Goal: Task Accomplishment & Management: Manage account settings

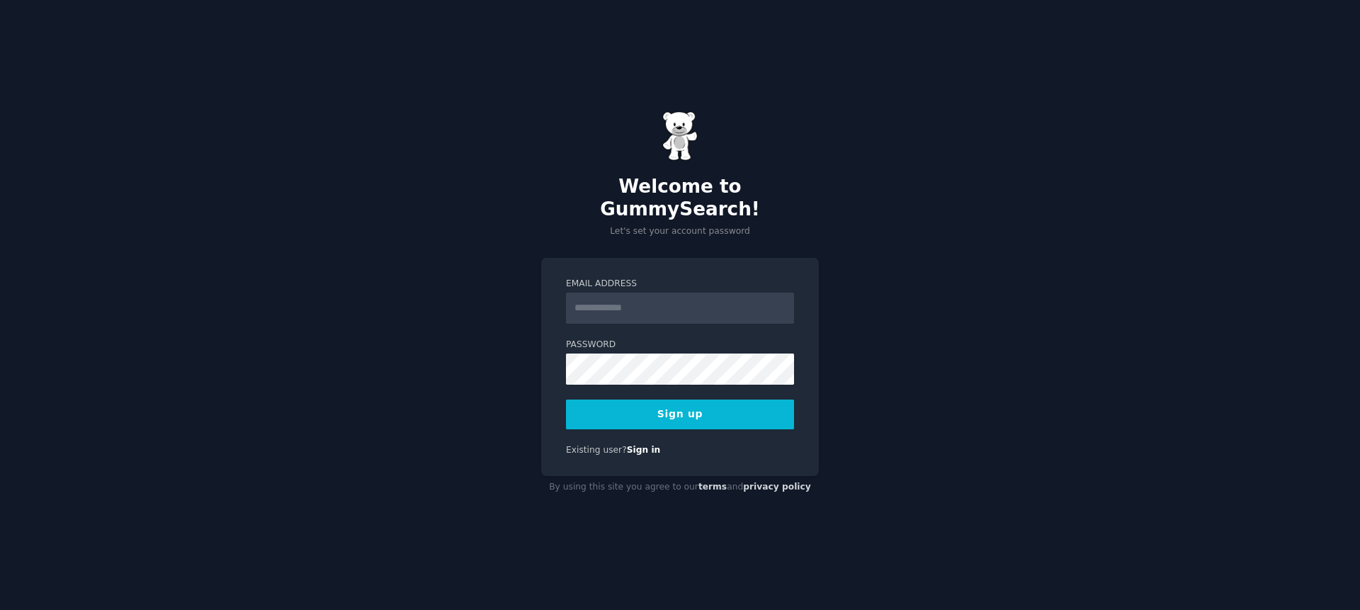
click at [418, 317] on div "Welcome to GummySearch! Let's set your account password Email Address Password …" at bounding box center [680, 305] width 1360 height 610
click at [633, 303] on input "Email Address" at bounding box center [680, 308] width 228 height 31
click at [504, 327] on div "Welcome to GummySearch! Let's set your account password Email Address Password …" at bounding box center [680, 305] width 1360 height 610
click at [611, 296] on input "Email Address" at bounding box center [680, 308] width 228 height 31
click at [958, 400] on div "Welcome to GummySearch! Let's set your account password Email Address Password …" at bounding box center [680, 305] width 1360 height 610
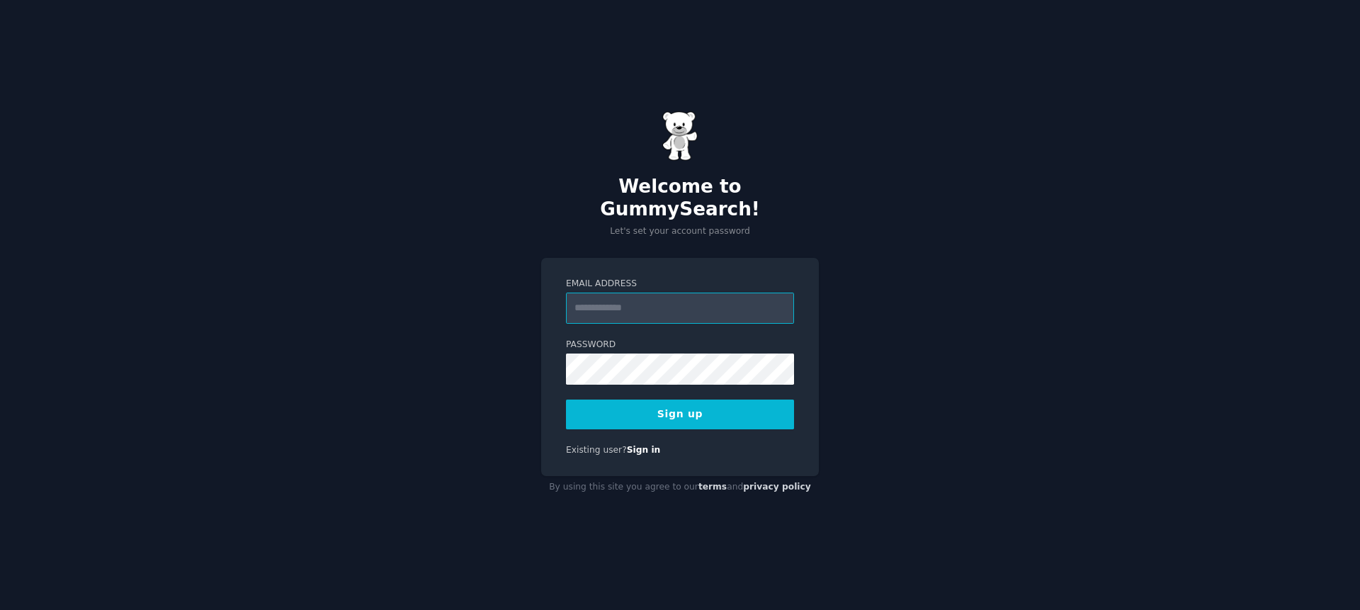
click at [609, 307] on input "Email Address" at bounding box center [680, 308] width 228 height 31
click at [419, 309] on div "Welcome to GummySearch! Let's set your account password Email Address Password …" at bounding box center [680, 305] width 1360 height 610
click at [619, 298] on input "Email Address" at bounding box center [680, 308] width 228 height 31
paste input "**********"
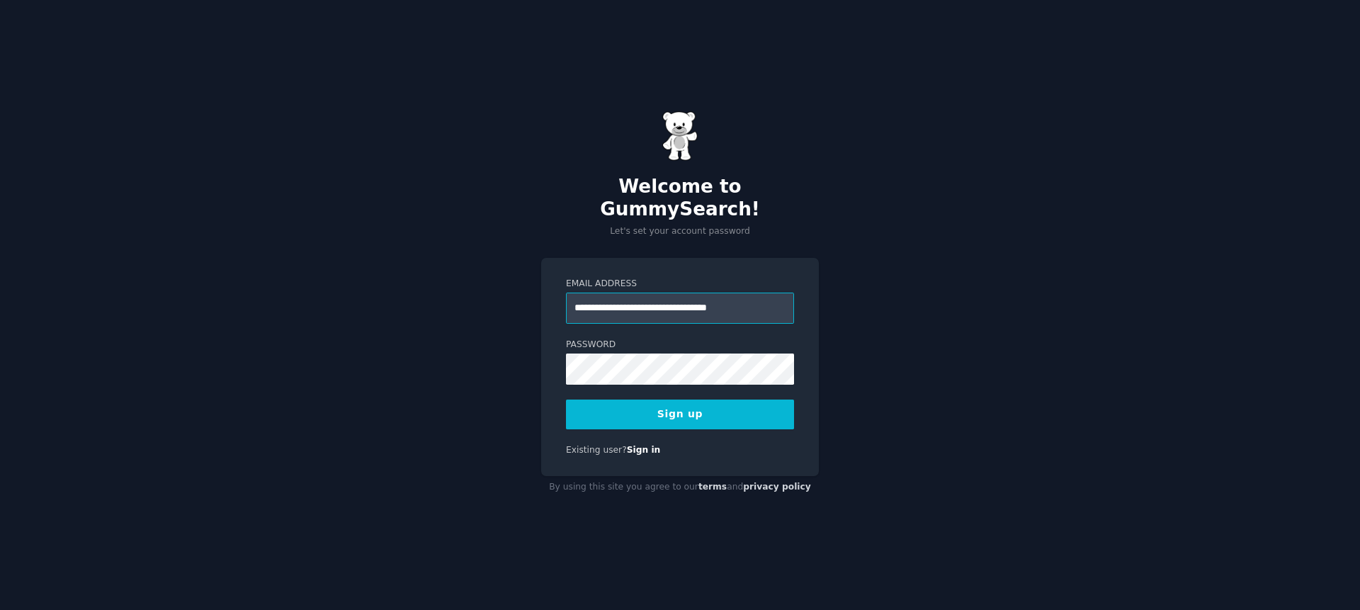
type input "**********"
click at [733, 400] on button "Sign up" at bounding box center [680, 415] width 228 height 30
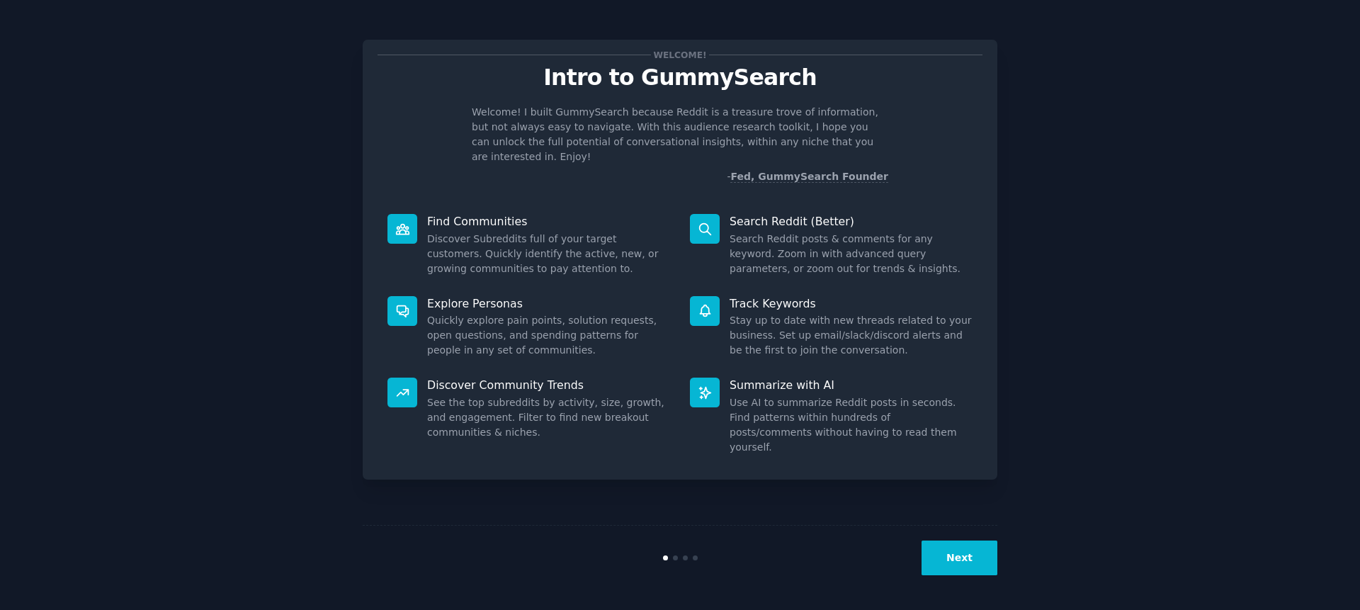
click at [964, 562] on button "Next" at bounding box center [960, 558] width 76 height 35
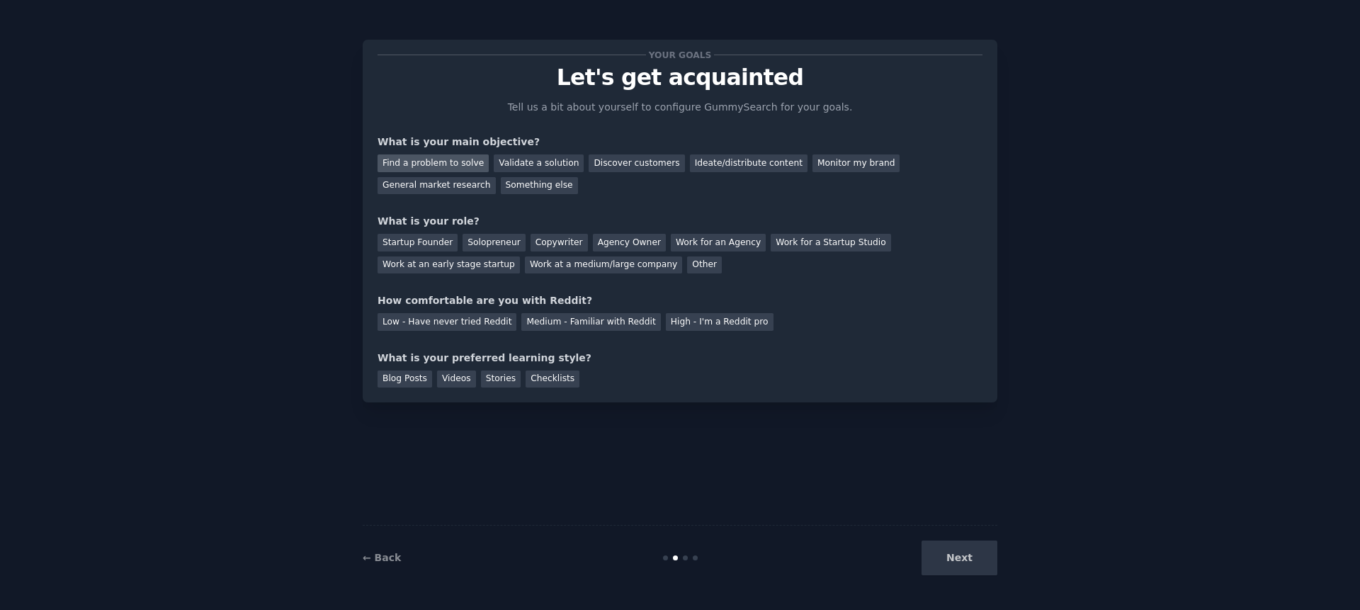
click at [447, 157] on div "Find a problem to solve" at bounding box center [433, 163] width 111 height 18
click at [455, 318] on div "Low - Have never tried Reddit" at bounding box center [447, 322] width 139 height 18
click at [987, 551] on div "Next" at bounding box center [892, 558] width 212 height 35
click at [980, 553] on div "Next" at bounding box center [892, 558] width 212 height 35
click at [538, 381] on div "Checklists" at bounding box center [553, 379] width 54 height 18
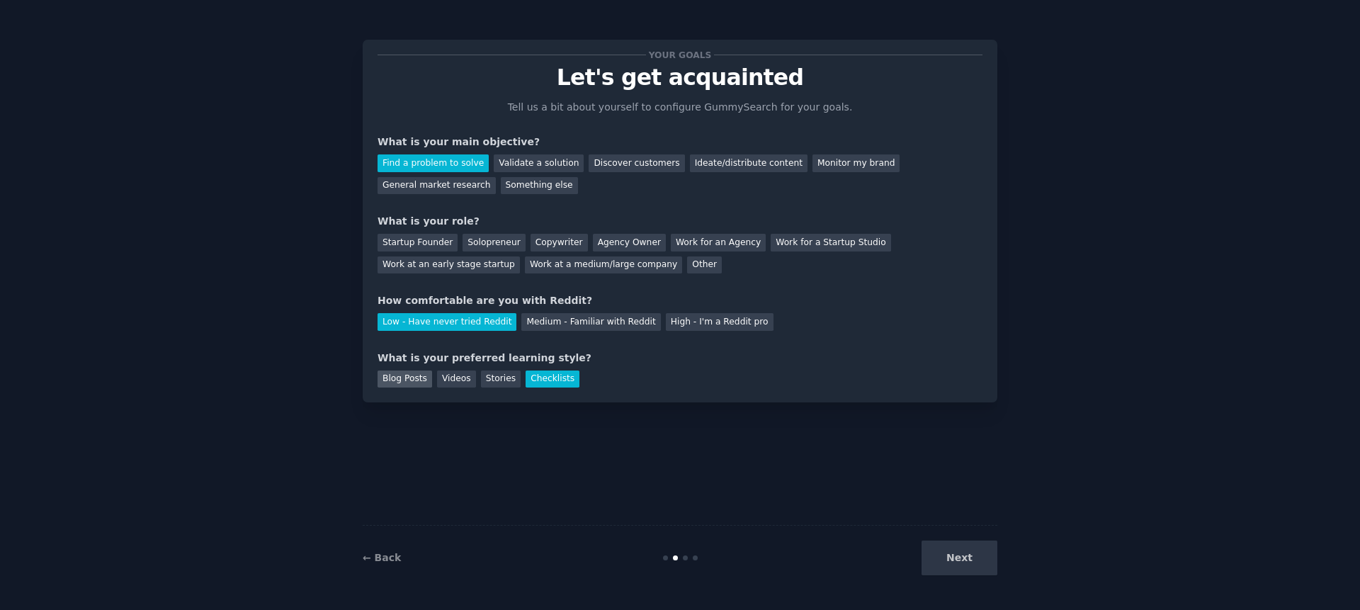
click at [395, 379] on div "Blog Posts" at bounding box center [405, 379] width 55 height 18
click at [564, 373] on div "Checklists" at bounding box center [553, 379] width 54 height 18
click at [973, 564] on div "Next" at bounding box center [892, 558] width 212 height 35
drag, startPoint x: 973, startPoint y: 563, endPoint x: 602, endPoint y: 472, distance: 381.6
click at [628, 477] on div "Your goals Let's get acquainted Tell us a bit about yourself to configure Gummy…" at bounding box center [680, 305] width 635 height 570
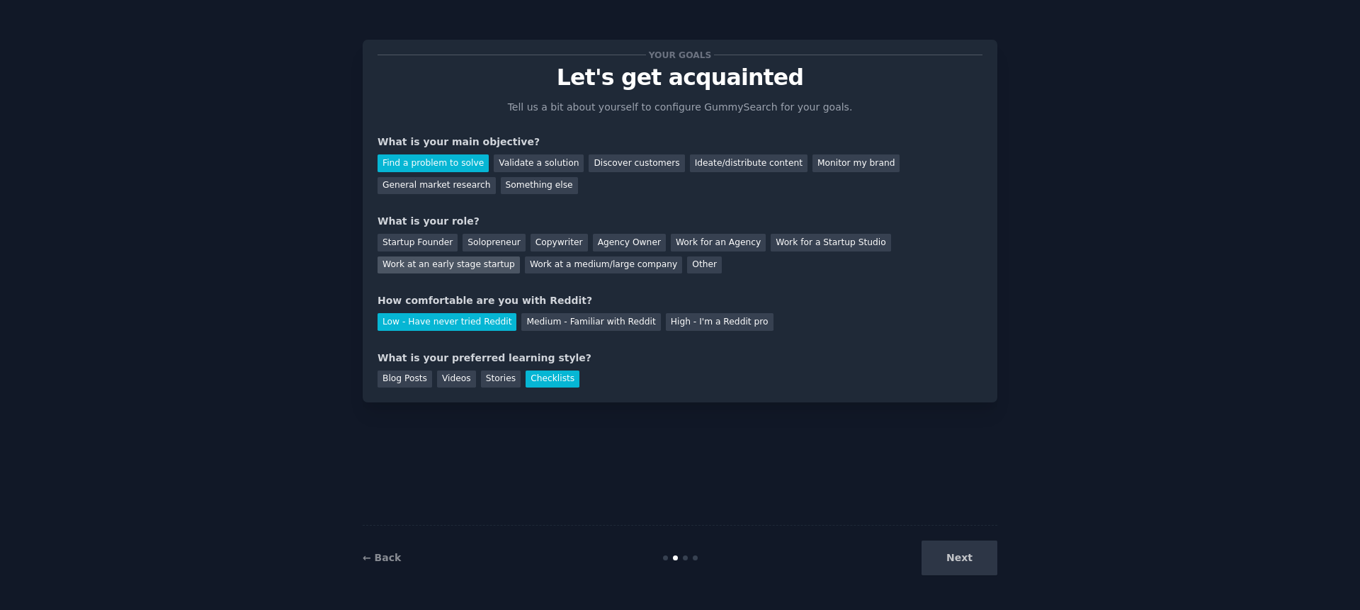
click at [410, 269] on div "Work at an early stage startup" at bounding box center [449, 265] width 142 height 18
click at [962, 559] on button "Next" at bounding box center [960, 558] width 76 height 35
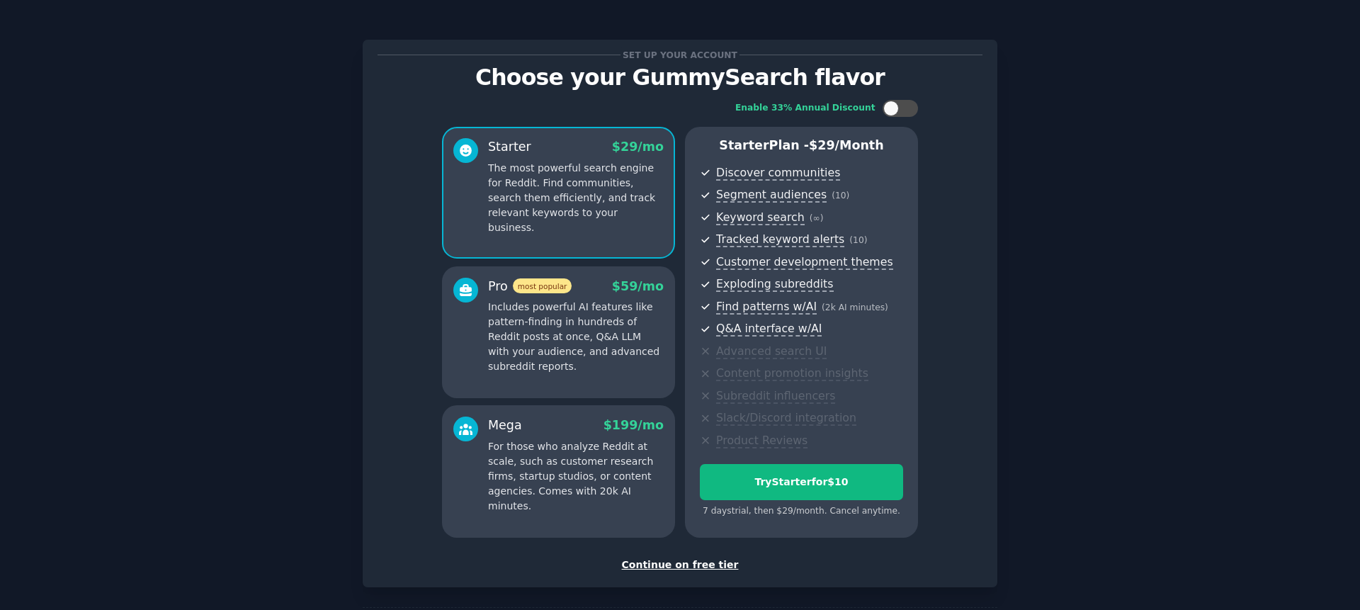
click at [649, 562] on div "Continue on free tier" at bounding box center [680, 565] width 605 height 15
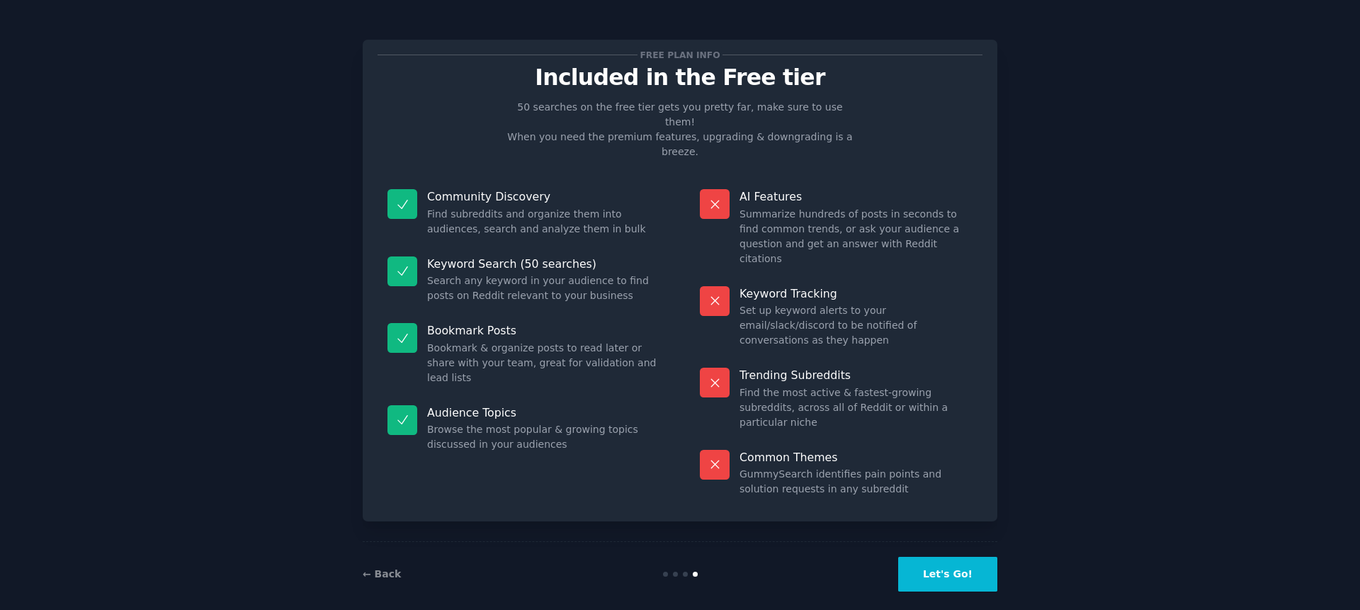
click at [958, 560] on button "Let's Go!" at bounding box center [947, 574] width 99 height 35
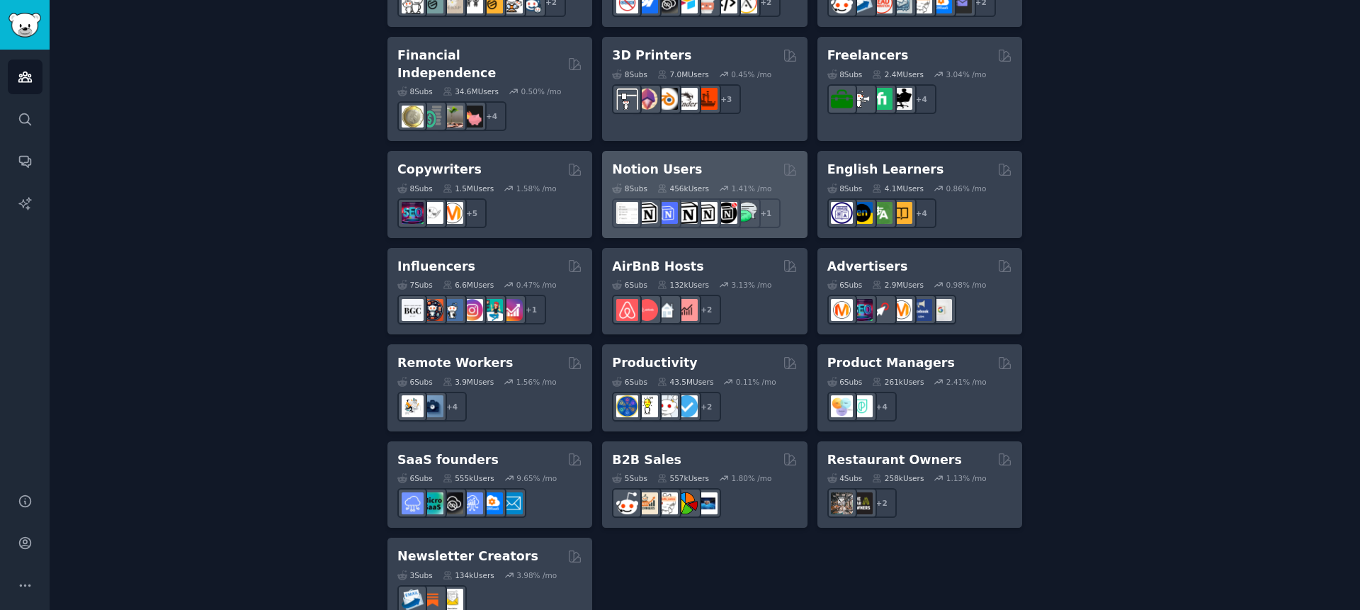
scroll to position [1024, 0]
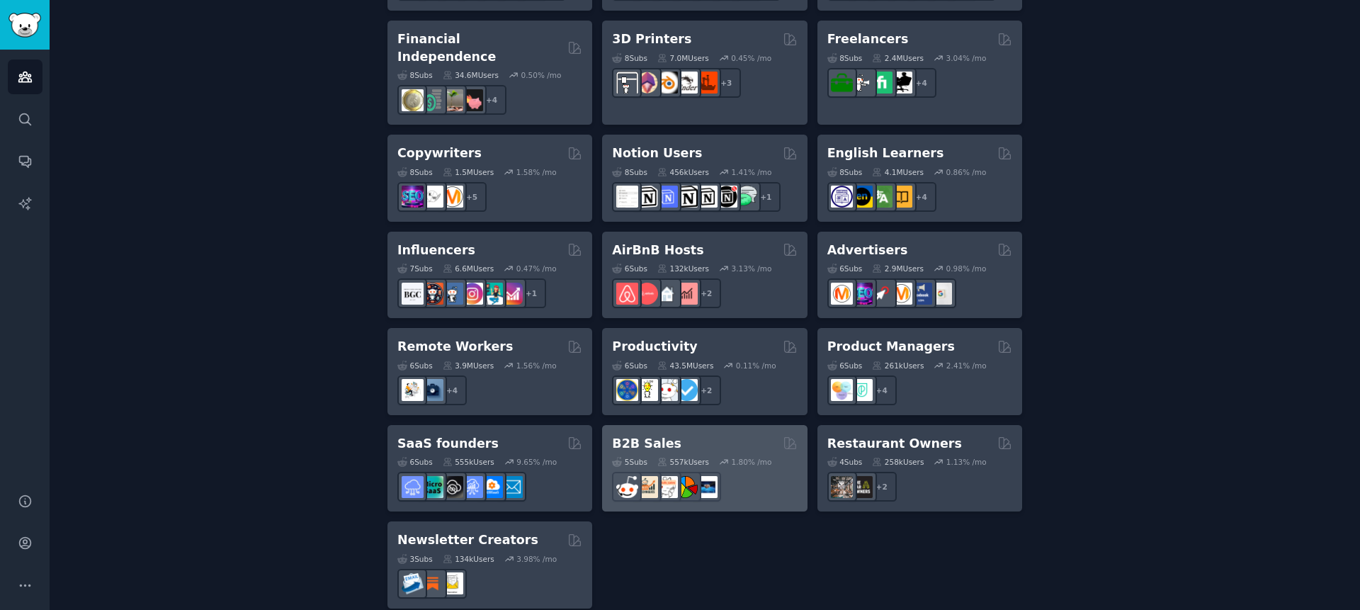
click at [767, 425] on div "B2B Sales 5 Sub s 557k Users 1.80 % /mo" at bounding box center [704, 468] width 205 height 87
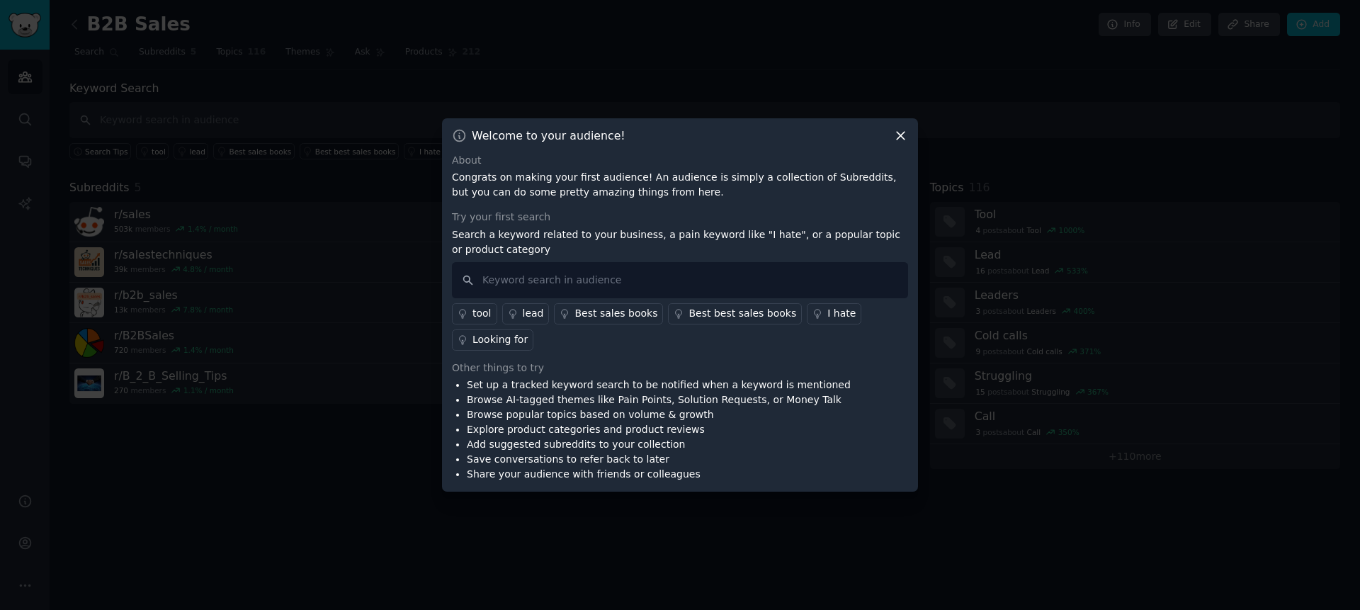
click at [903, 142] on icon at bounding box center [900, 135] width 15 height 15
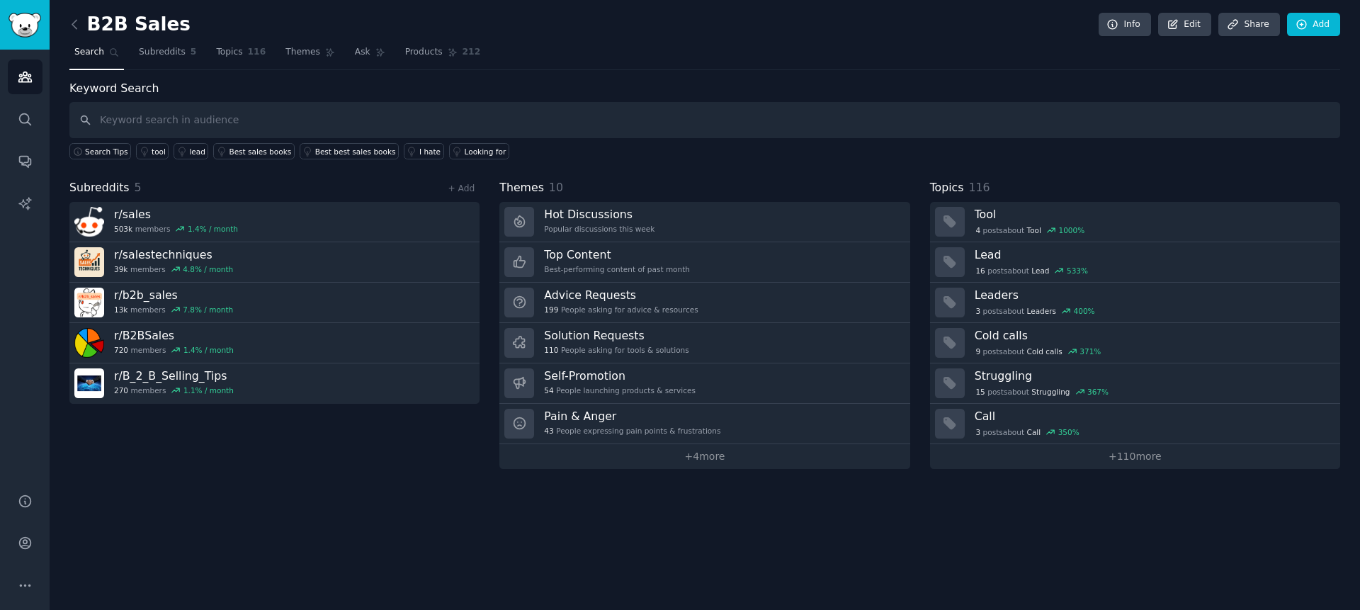
click at [85, 67] on link "Search" at bounding box center [96, 55] width 55 height 29
click at [72, 16] on link at bounding box center [78, 24] width 18 height 23
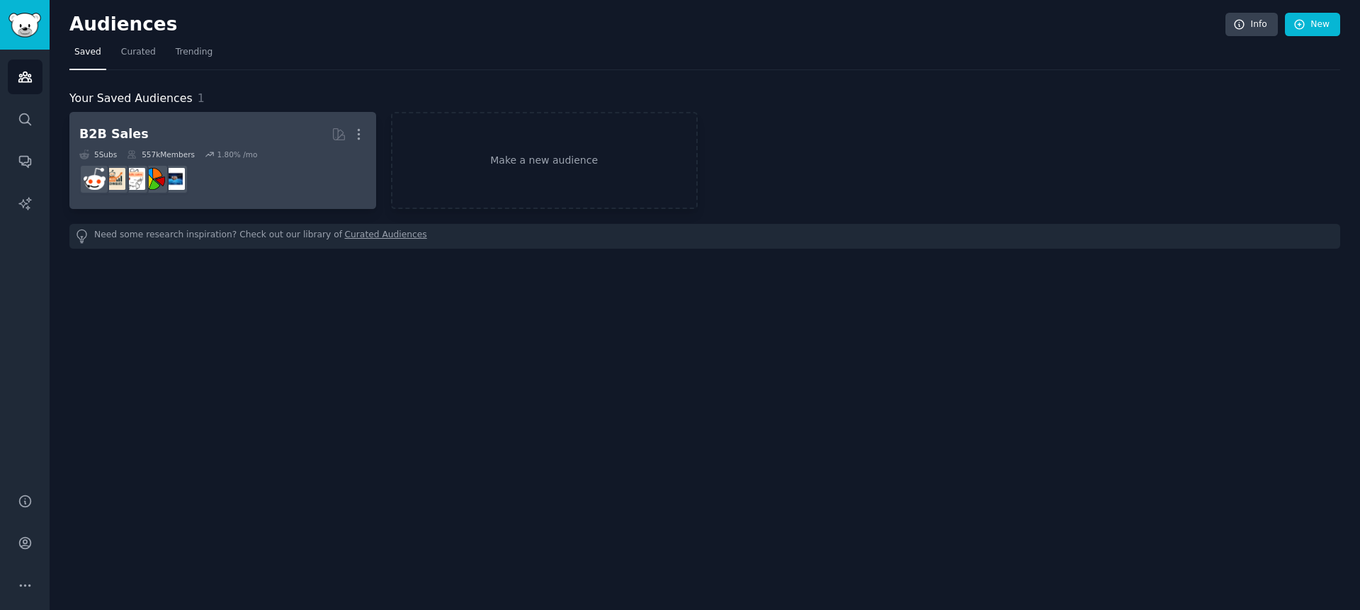
click at [367, 132] on link "B2B Sales Curated by GummySearch More 5 Sub s 557k Members 1.80 % /mo" at bounding box center [222, 160] width 307 height 97
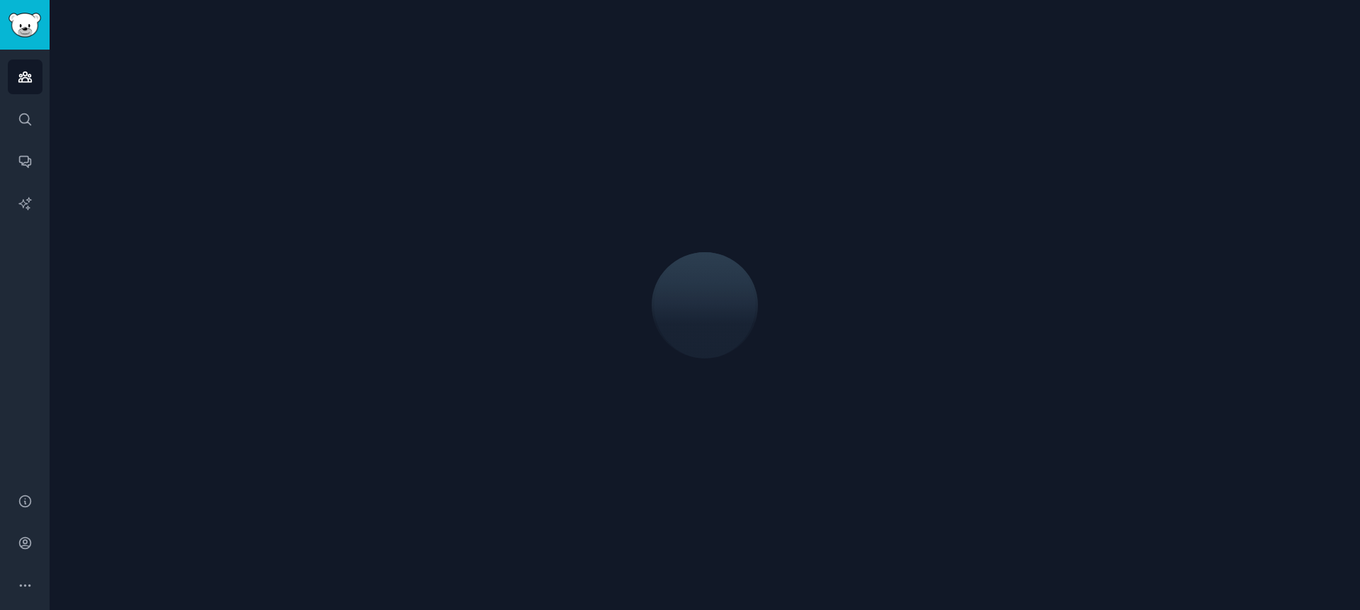
click at [362, 128] on div at bounding box center [704, 305] width 1271 height 570
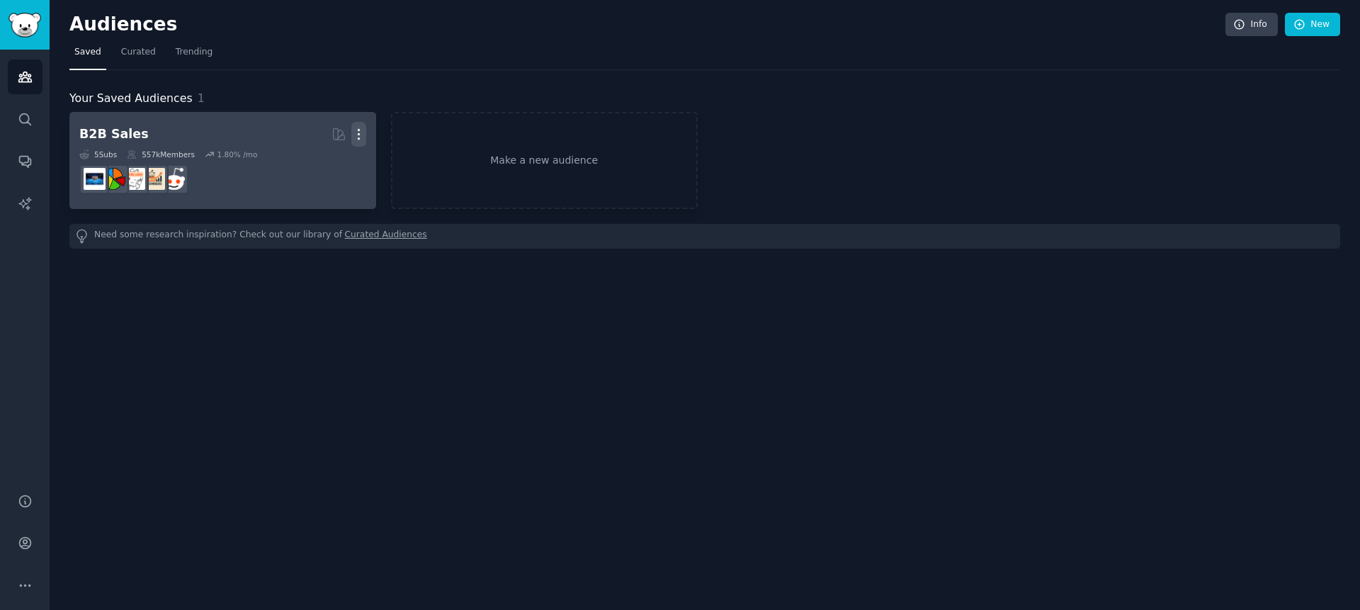
click at [357, 137] on icon "button" at bounding box center [358, 134] width 15 height 15
click at [316, 162] on p "Delete" at bounding box center [320, 164] width 33 height 15
